Goal: Information Seeking & Learning: Check status

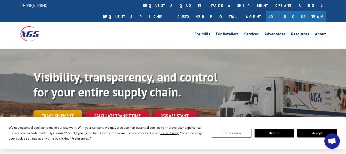
click at [52, 110] on link "Track shipment" at bounding box center [57, 115] width 48 height 11
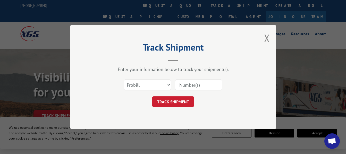
click at [188, 84] on input at bounding box center [198, 84] width 47 height 11
paste input "3935SO05541"
type input "3935SO05541"
click at [180, 106] on button "TRACK SHIPMENT" at bounding box center [173, 101] width 42 height 11
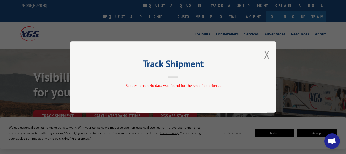
click at [268, 59] on button "Close modal" at bounding box center [267, 55] width 6 height 14
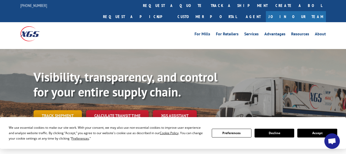
click at [66, 110] on link "Track shipment" at bounding box center [57, 115] width 48 height 11
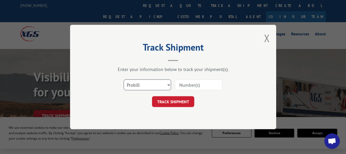
click at [157, 82] on select "Select category... Probill BOL PO" at bounding box center [147, 84] width 47 height 11
click at [153, 89] on select "Select category... Probill BOL PO" at bounding box center [147, 84] width 47 height 11
select select "bol"
click at [124, 79] on select "Select category... Probill BOL PO" at bounding box center [147, 84] width 47 height 11
click at [187, 85] on input at bounding box center [198, 84] width 47 height 11
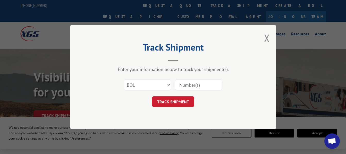
paste input "3935SO05541"
type input "3935SO05541"
click at [179, 99] on button "TRACK SHIPMENT" at bounding box center [173, 101] width 42 height 11
